Goal: Find specific page/section: Find specific page/section

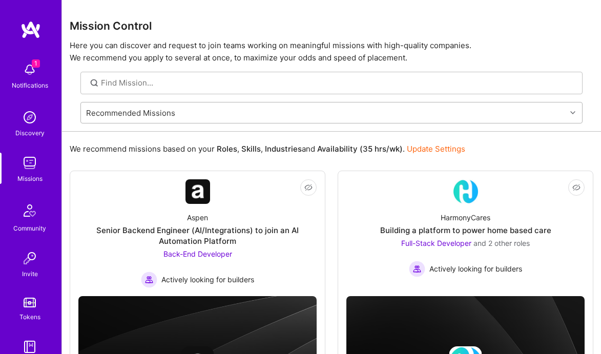
click at [156, 115] on div "Recommended Missions" at bounding box center [130, 112] width 89 height 11
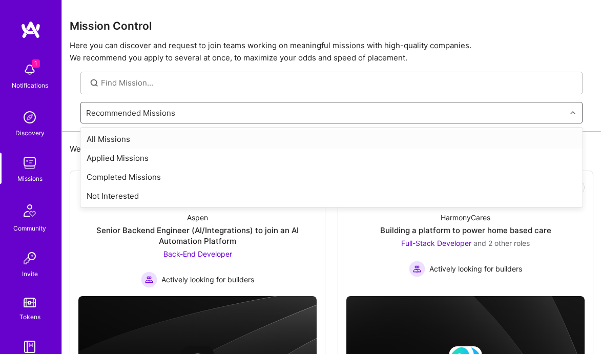
click at [143, 141] on div "All Missions" at bounding box center [331, 139] width 502 height 19
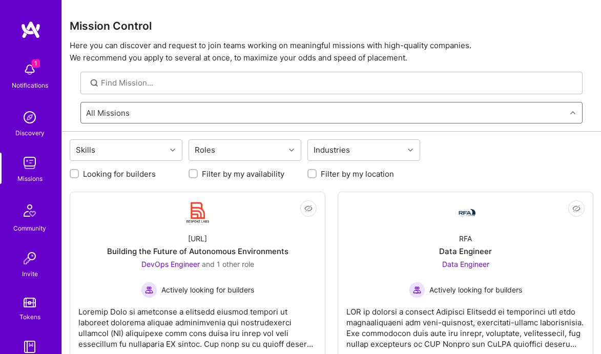
click at [152, 113] on div "All Missions" at bounding box center [323, 112] width 485 height 20
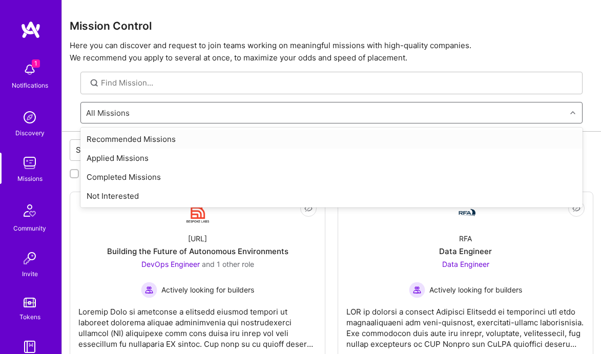
click at [135, 142] on div "Recommended Missions" at bounding box center [331, 139] width 502 height 19
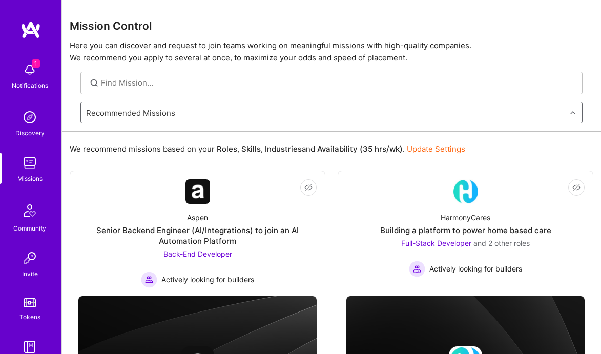
click at [202, 112] on div "Recommended Missions" at bounding box center [323, 112] width 485 height 20
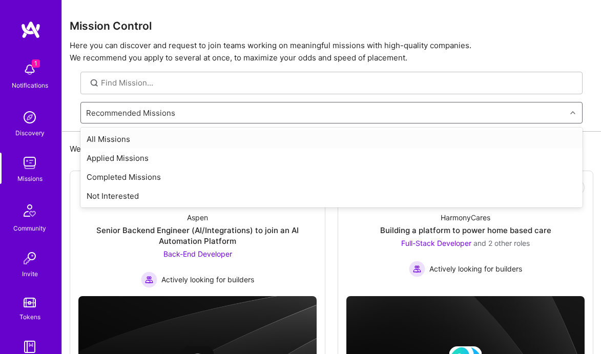
click at [171, 142] on div "All Missions" at bounding box center [331, 139] width 502 height 19
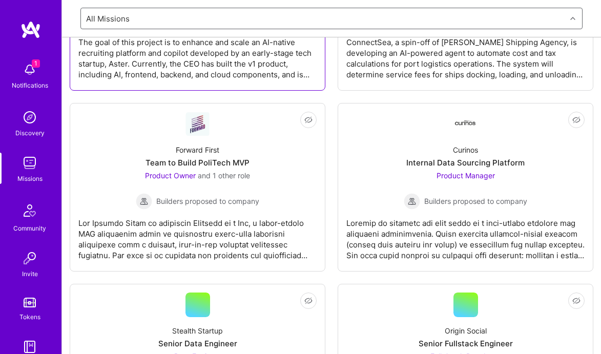
scroll to position [837, 0]
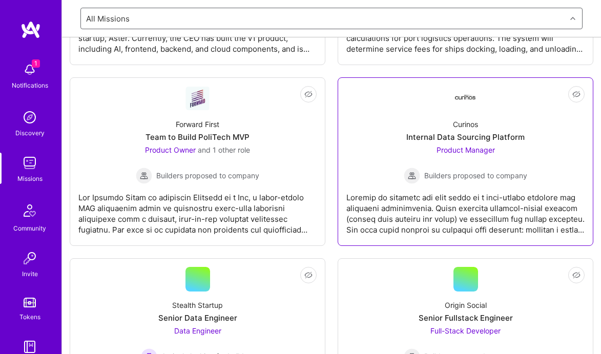
click at [442, 140] on div "Internal Data Sourcing Platform" at bounding box center [465, 137] width 118 height 11
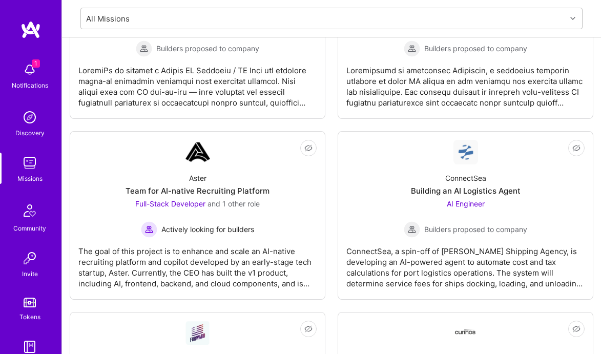
scroll to position [497, 0]
